Goal: Communication & Community: Answer question/provide support

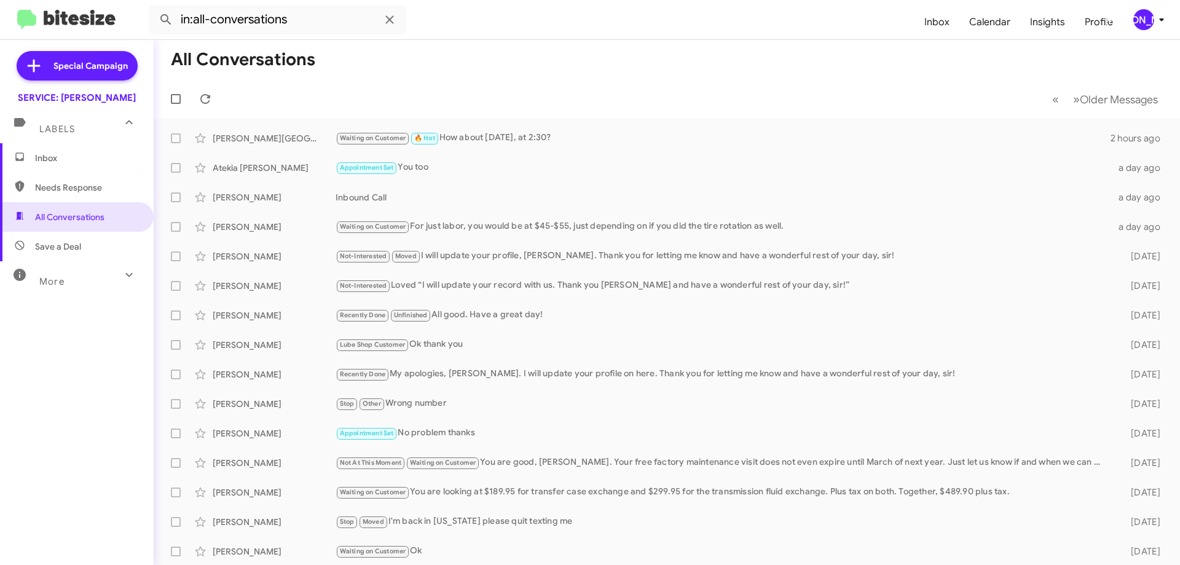
click at [224, 101] on mat-toolbar-row "« Previous » Next Older Messages" at bounding box center [667, 98] width 1026 height 39
click at [203, 98] on icon at bounding box center [205, 99] width 15 height 15
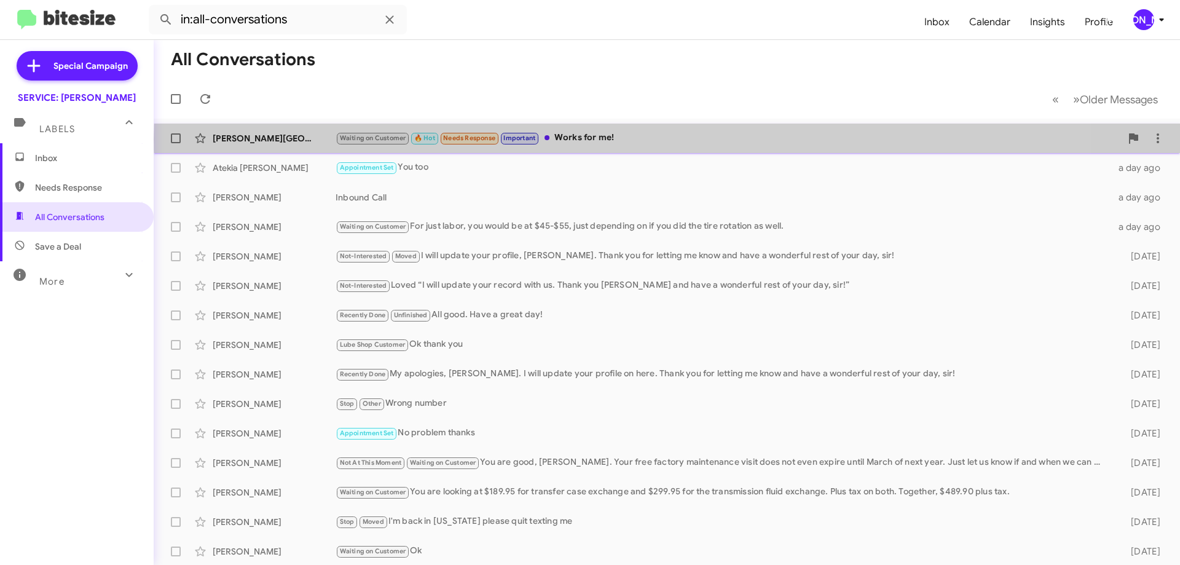
click at [669, 139] on div "Waiting on Customer 🔥 Hot Needs Response Important Works for me!" at bounding box center [728, 138] width 785 height 14
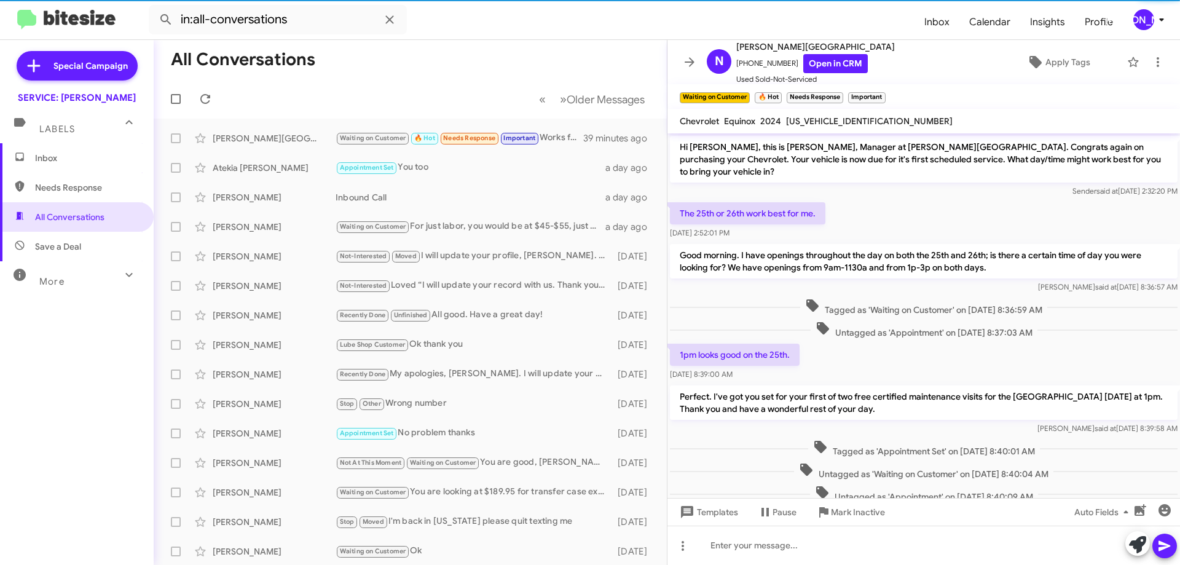
scroll to position [410, 0]
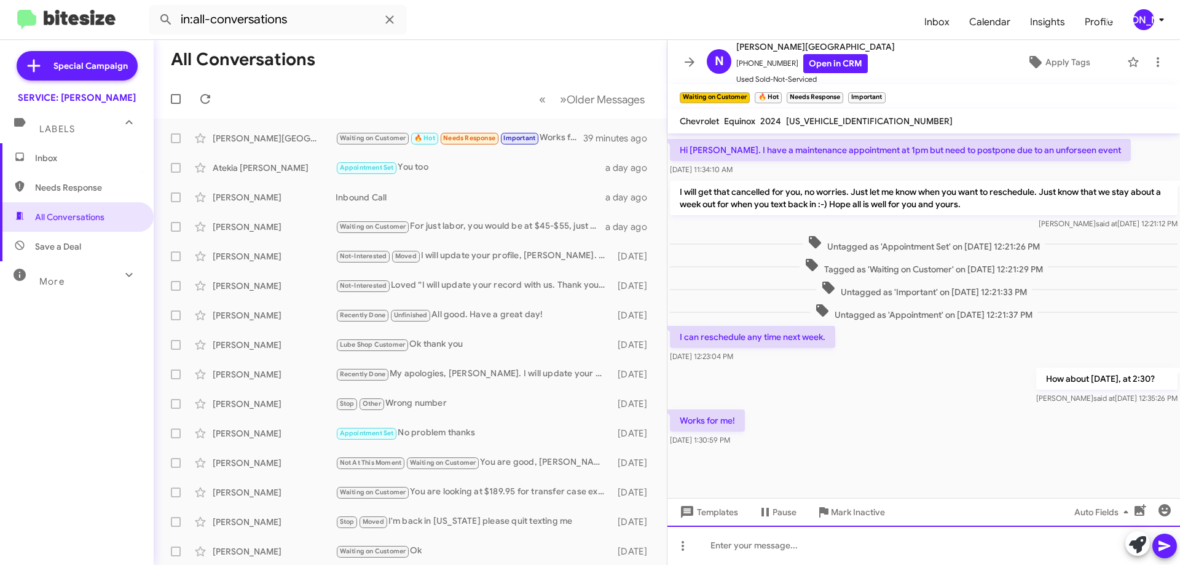
drag, startPoint x: 834, startPoint y: 546, endPoint x: 828, endPoint y: 541, distance: 7.9
click at [830, 543] on div at bounding box center [923, 544] width 512 height 39
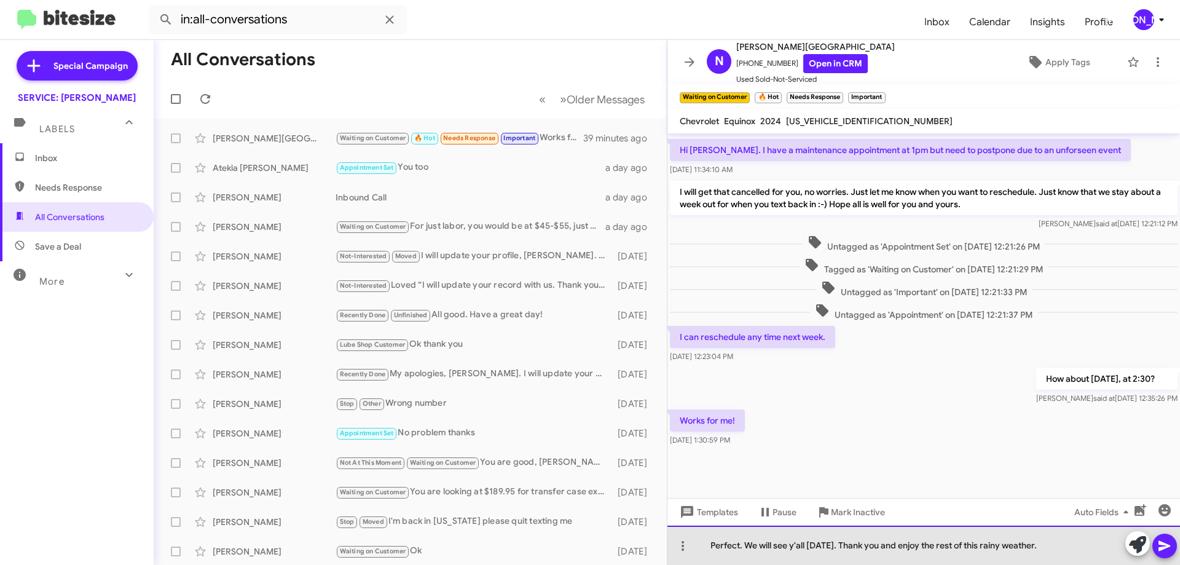
drag, startPoint x: 936, startPoint y: 546, endPoint x: 959, endPoint y: 540, distance: 23.7
click at [938, 546] on div "Perfect. We will see y'all [DATE]. Thank you and enjoy the rest of this rainy w…" at bounding box center [923, 544] width 512 height 39
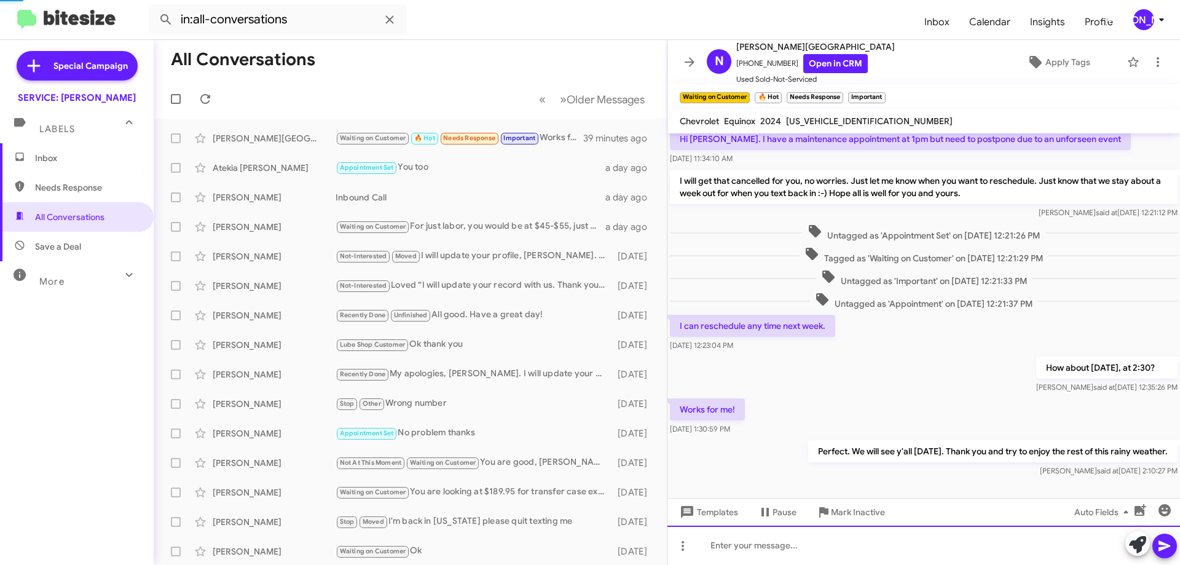
scroll to position [455, 0]
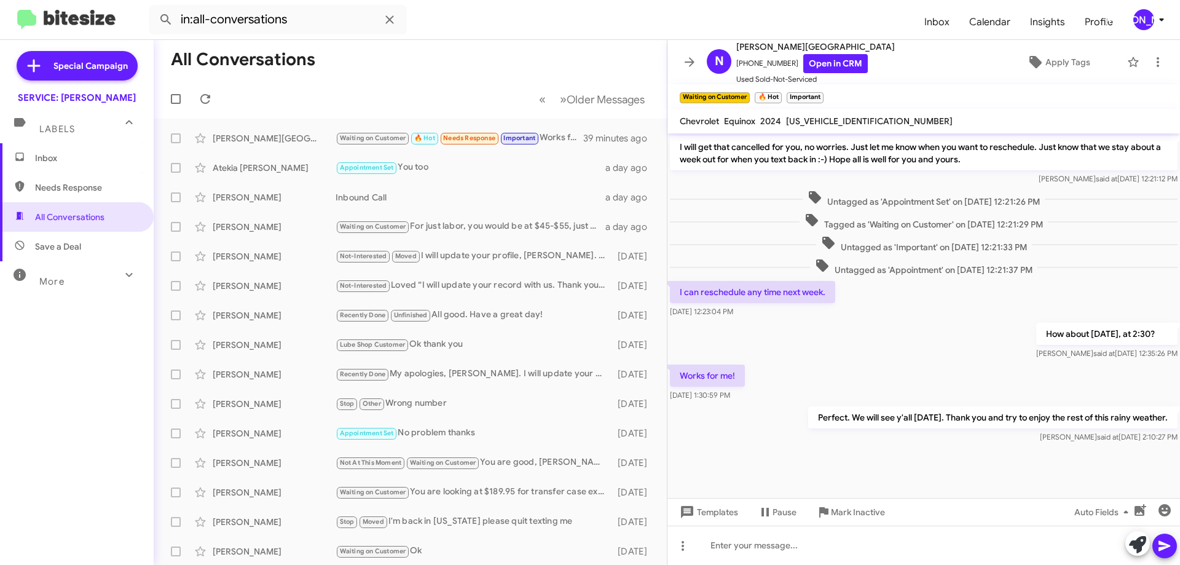
click at [826, 117] on span "[US_VEHICLE_IDENTIFICATION_NUMBER]" at bounding box center [869, 121] width 167 height 11
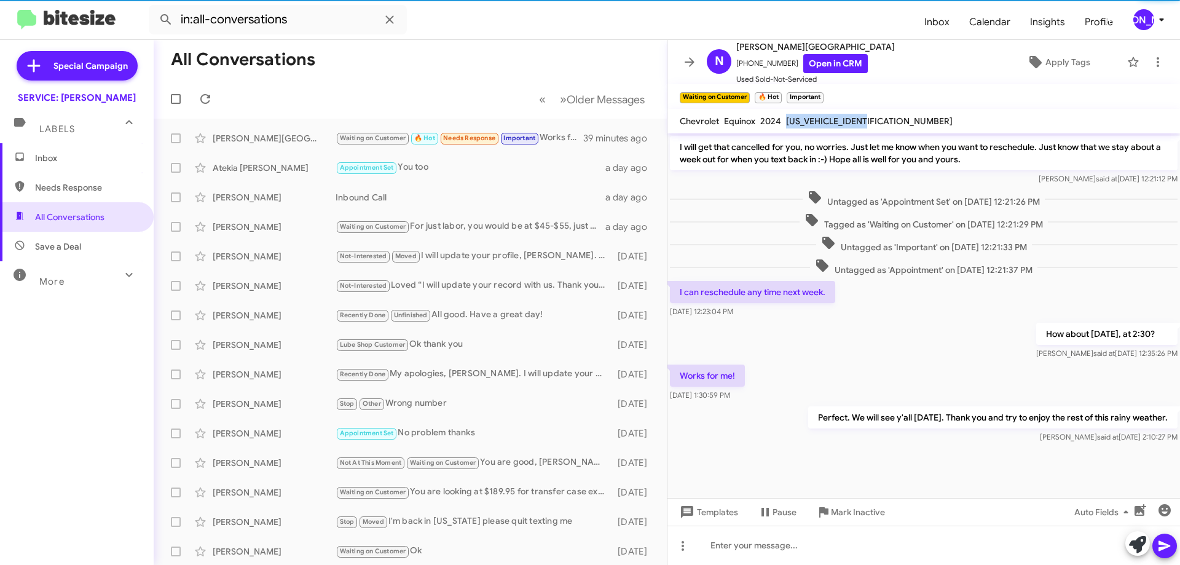
copy span "[US_VEHICLE_IDENTIFICATION_NUMBER]"
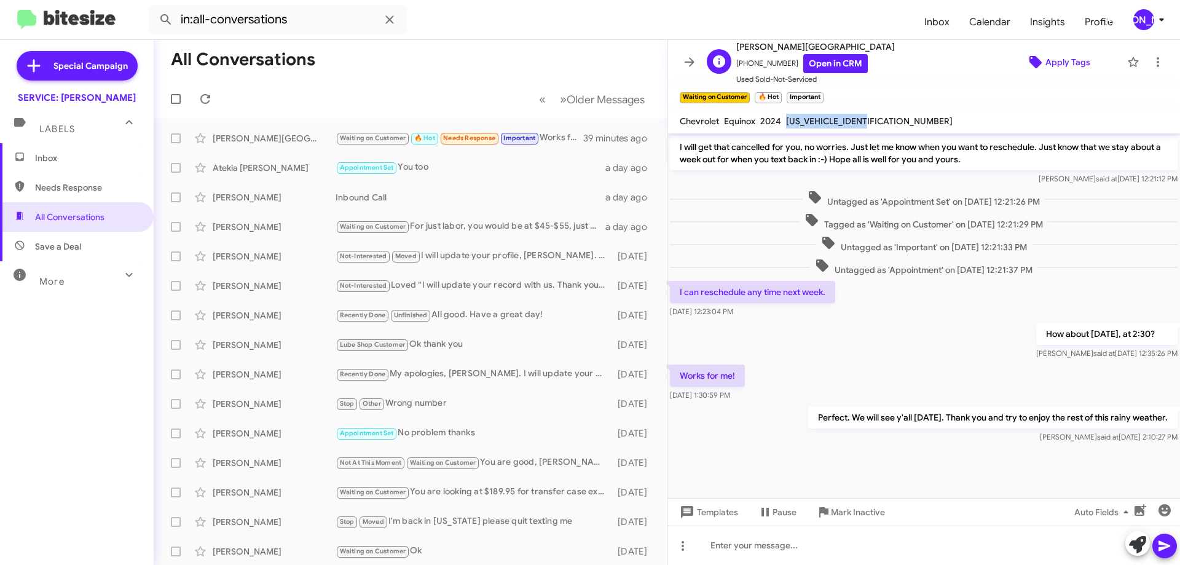
click at [1053, 57] on span "Apply Tags" at bounding box center [1067, 62] width 45 height 22
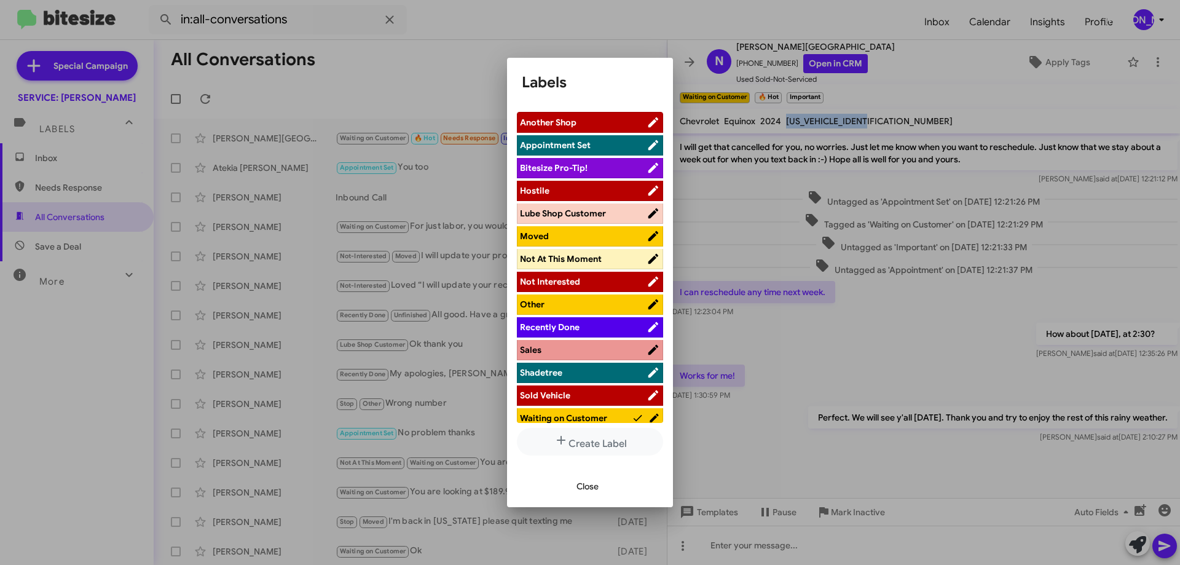
click at [591, 142] on span "Appointment Set" at bounding box center [583, 145] width 127 height 12
click at [596, 490] on span "Close" at bounding box center [587, 486] width 22 height 22
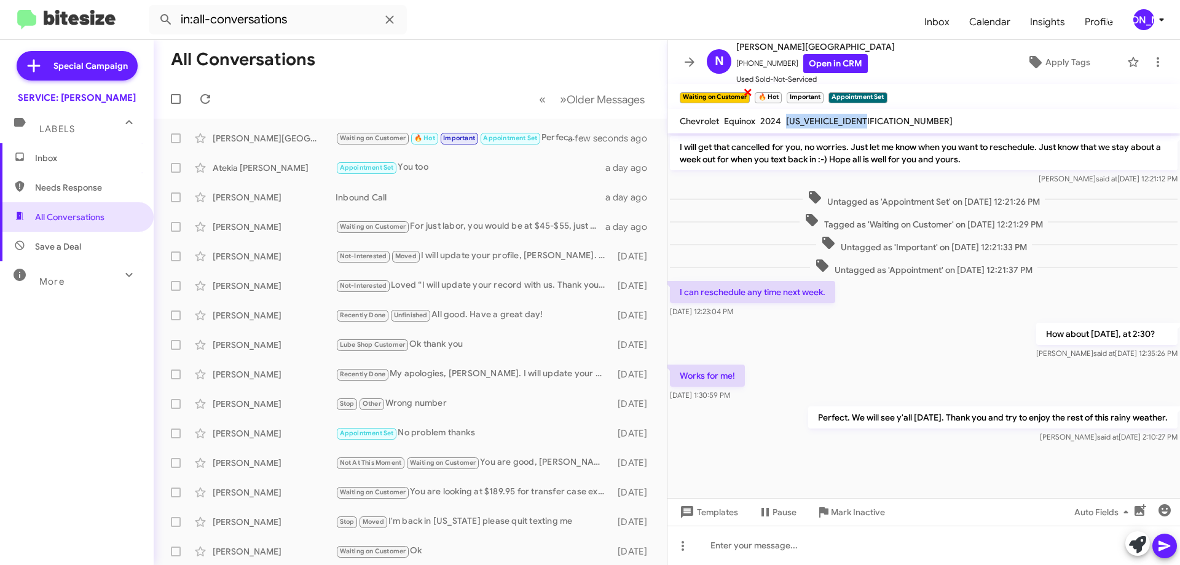
click at [749, 94] on span "×" at bounding box center [748, 91] width 10 height 15
click at [702, 91] on span "×" at bounding box center [704, 91] width 10 height 15
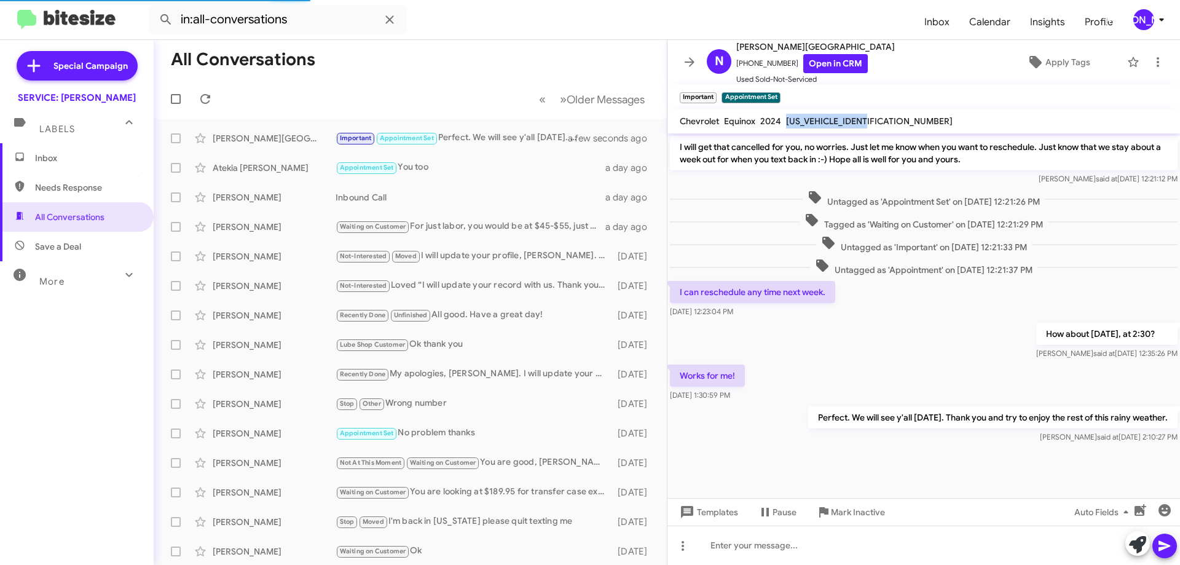
click at [715, 89] on span "×" at bounding box center [713, 91] width 7 height 15
click at [52, 277] on span "More" at bounding box center [51, 281] width 25 height 11
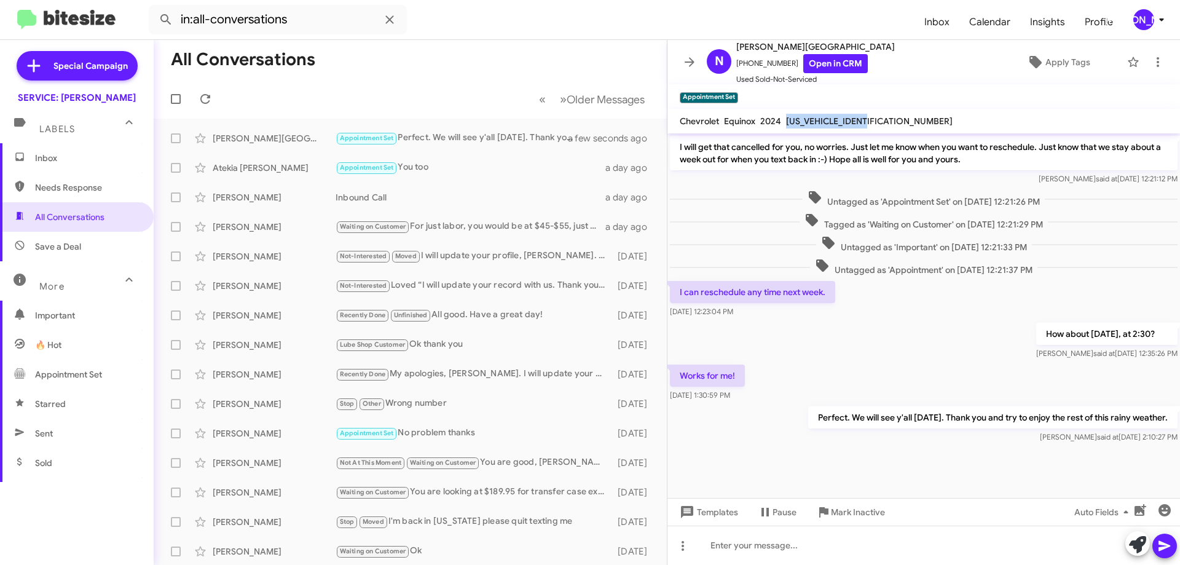
click at [73, 377] on span "Appointment Set" at bounding box center [68, 374] width 67 height 12
type input "in:appointment-set"
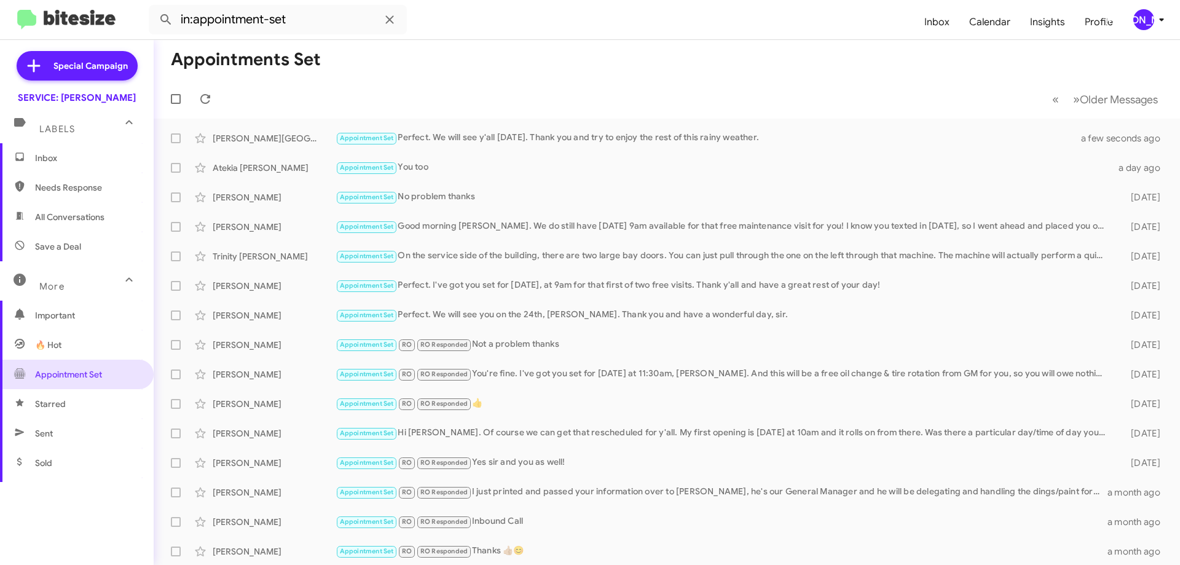
click at [101, 163] on span "Inbox" at bounding box center [87, 158] width 104 height 12
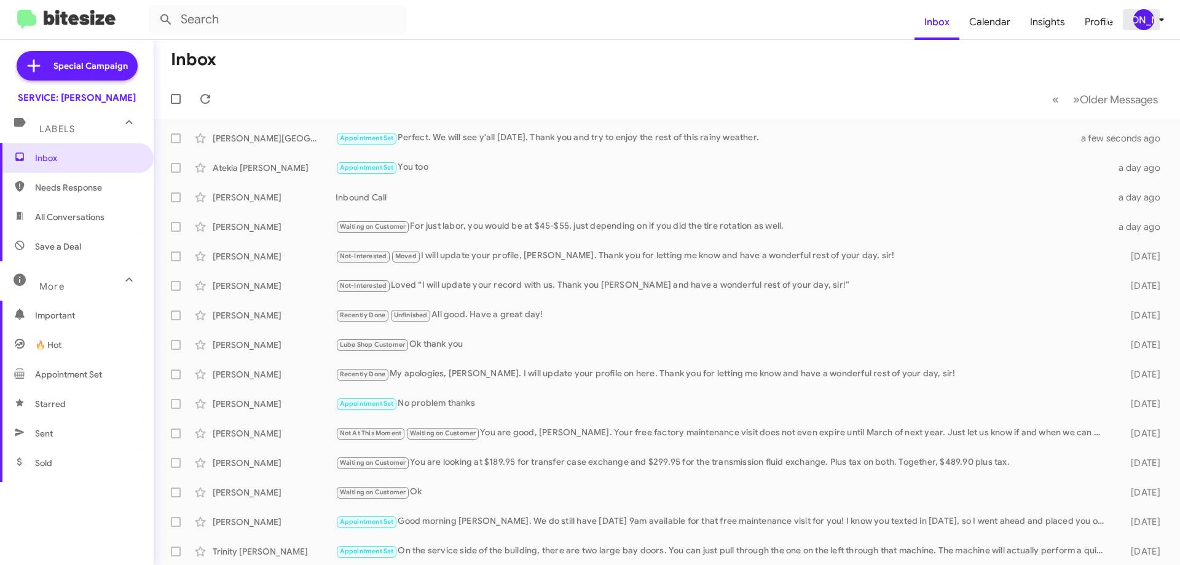
click at [1151, 17] on div "[PERSON_NAME]" at bounding box center [1143, 19] width 21 height 21
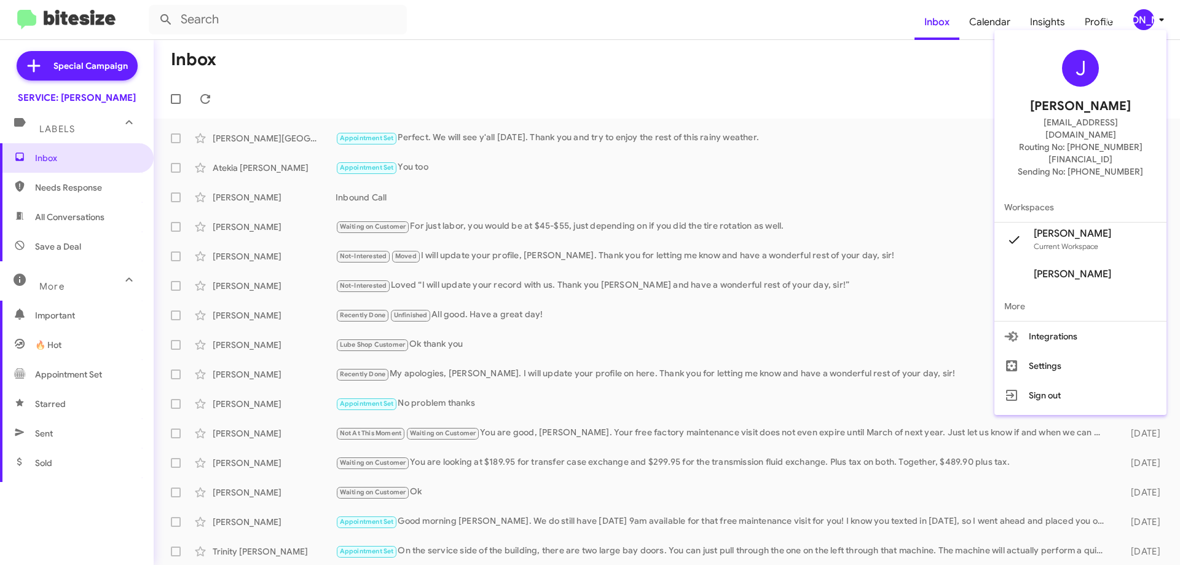
click at [65, 99] on div at bounding box center [590, 282] width 1180 height 565
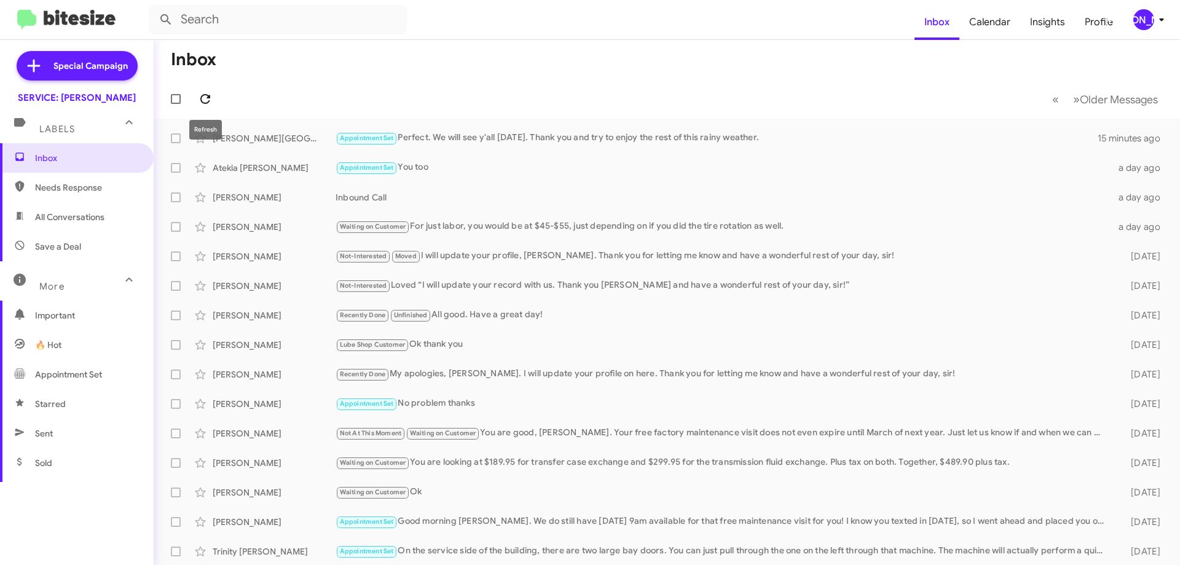
click at [200, 103] on icon at bounding box center [205, 99] width 15 height 15
click at [205, 108] on button at bounding box center [205, 99] width 25 height 25
drag, startPoint x: 209, startPoint y: 92, endPoint x: 301, endPoint y: 331, distance: 256.2
click at [209, 90] on button at bounding box center [205, 99] width 25 height 25
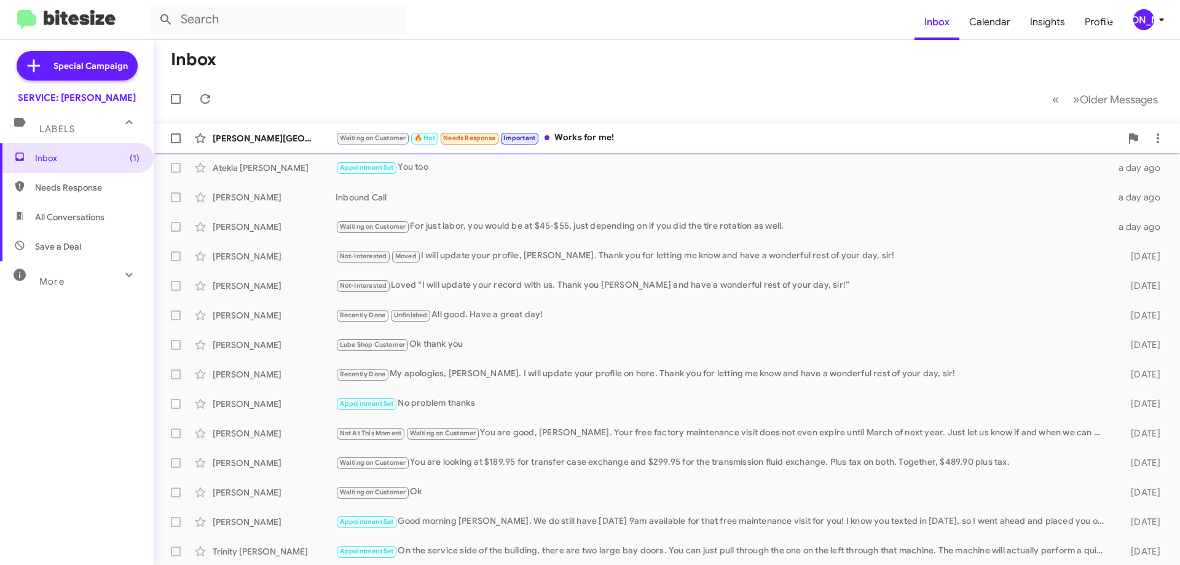
click at [670, 133] on div "Waiting on Customer 🔥 Hot Needs Response Important Works for me!" at bounding box center [728, 138] width 785 height 14
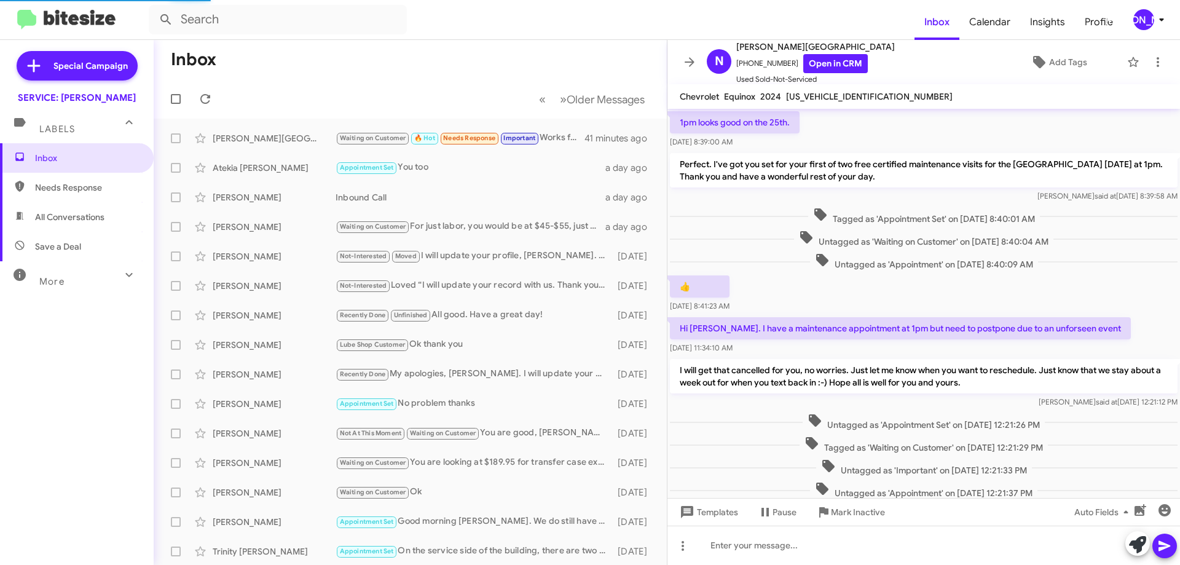
scroll to position [323, 0]
